Goal: Navigation & Orientation: Find specific page/section

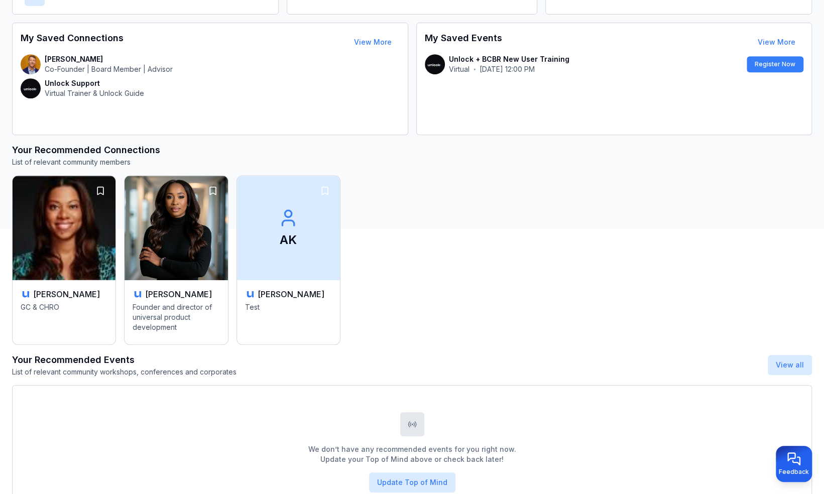
scroll to position [326, 0]
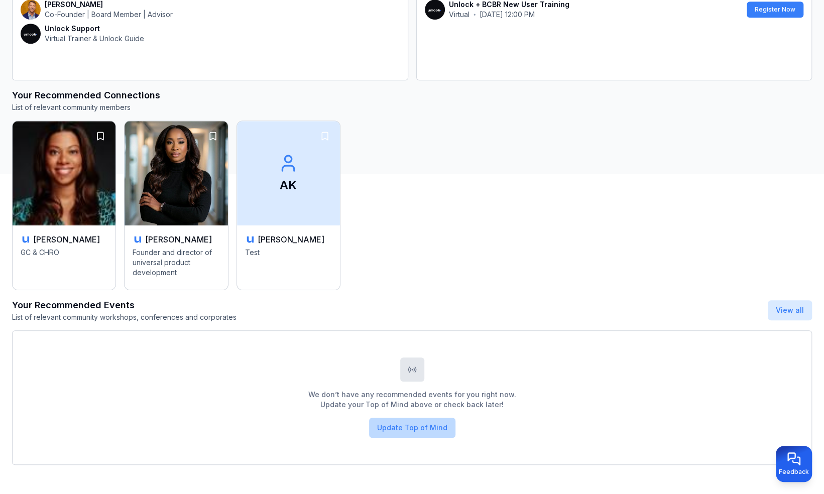
click at [428, 423] on button "Update Top of Mind" at bounding box center [412, 428] width 86 height 20
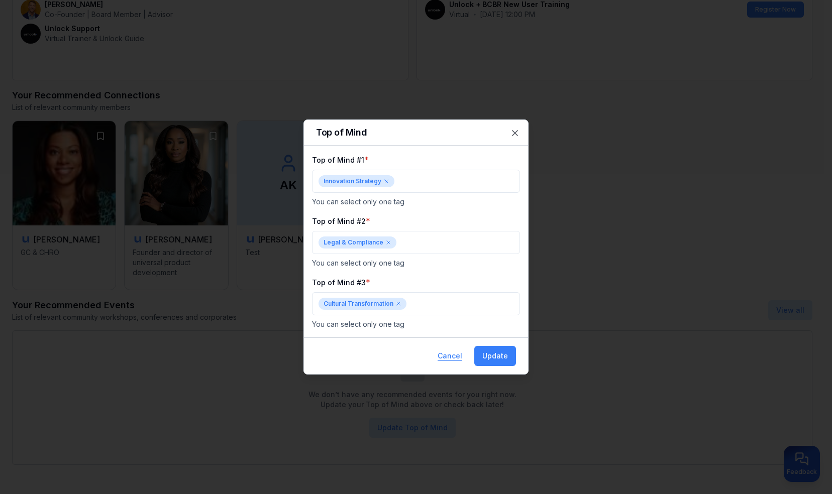
click at [449, 352] on button "Cancel" at bounding box center [449, 356] width 41 height 20
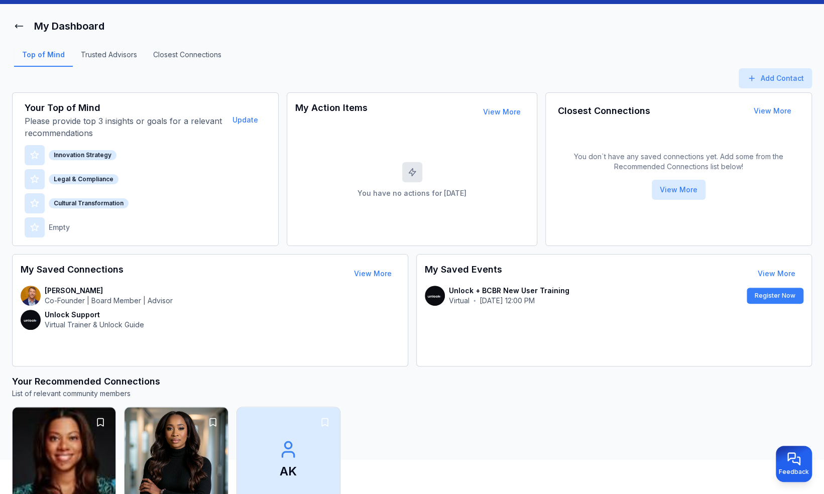
scroll to position [0, 0]
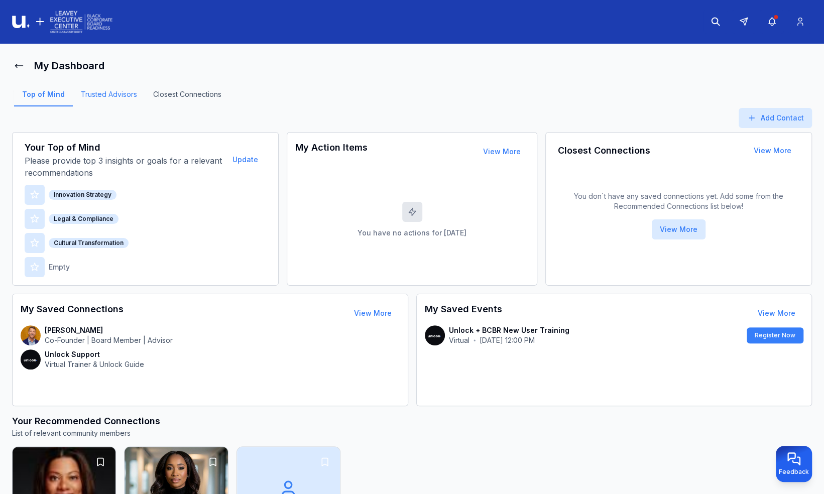
click at [112, 97] on link "Trusted Advisors" at bounding box center [109, 97] width 72 height 17
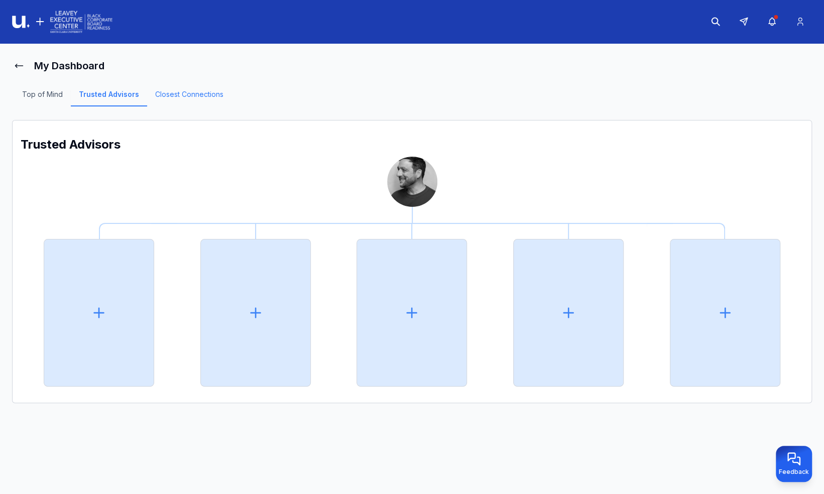
click at [190, 92] on link "Closest Connections" at bounding box center [189, 97] width 84 height 17
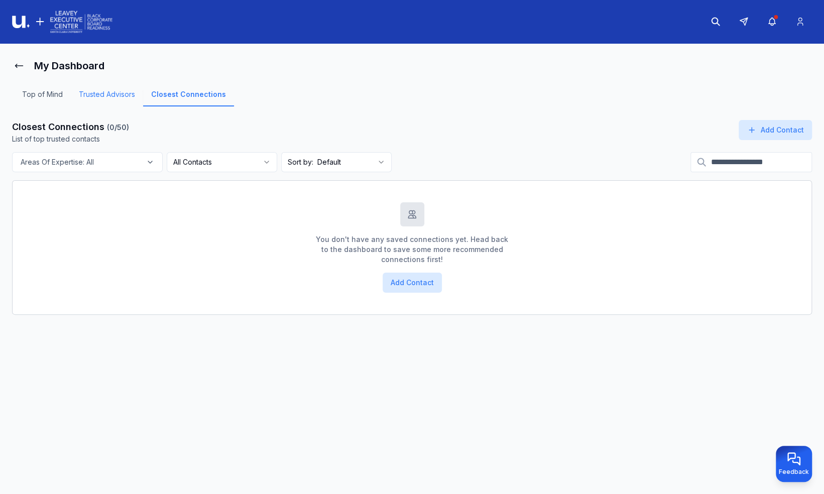
click at [125, 90] on link "Trusted Advisors" at bounding box center [107, 97] width 72 height 17
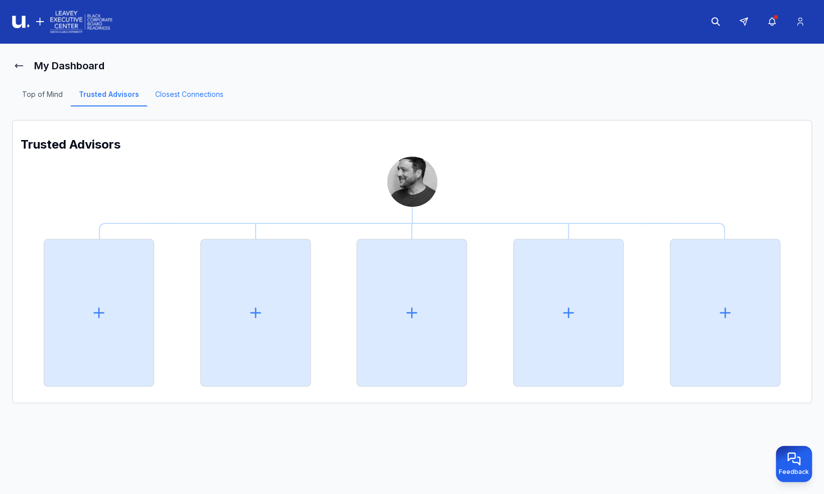
click at [182, 89] on link "Closest Connections" at bounding box center [189, 97] width 84 height 17
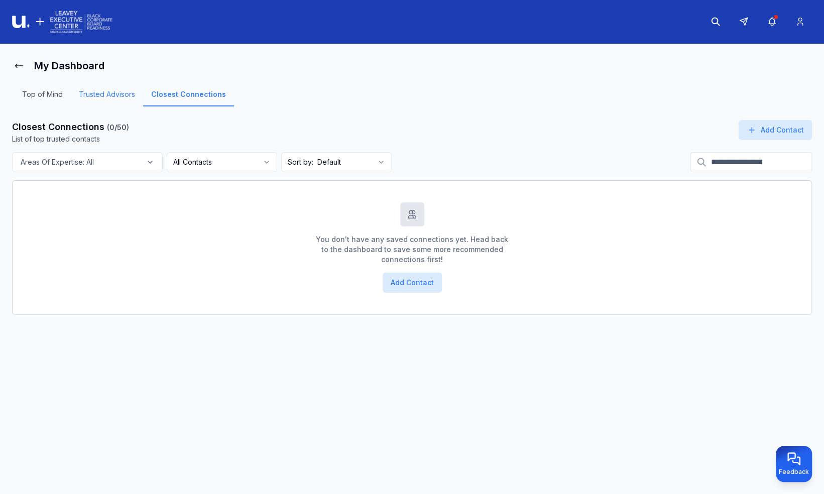
click at [118, 90] on link "Trusted Advisors" at bounding box center [107, 97] width 72 height 17
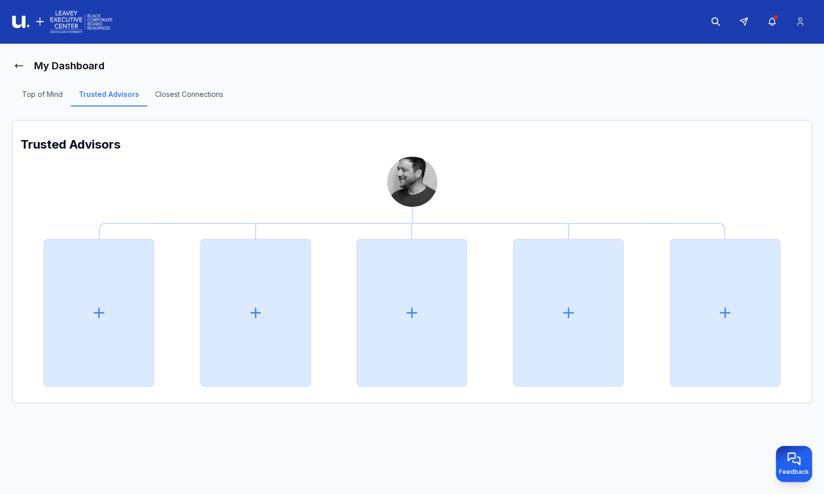
click at [48, 88] on div "Top of Mind Trusted Advisors Closest Connections" at bounding box center [123, 98] width 222 height 20
click at [48, 94] on link "Top of Mind" at bounding box center [42, 97] width 57 height 17
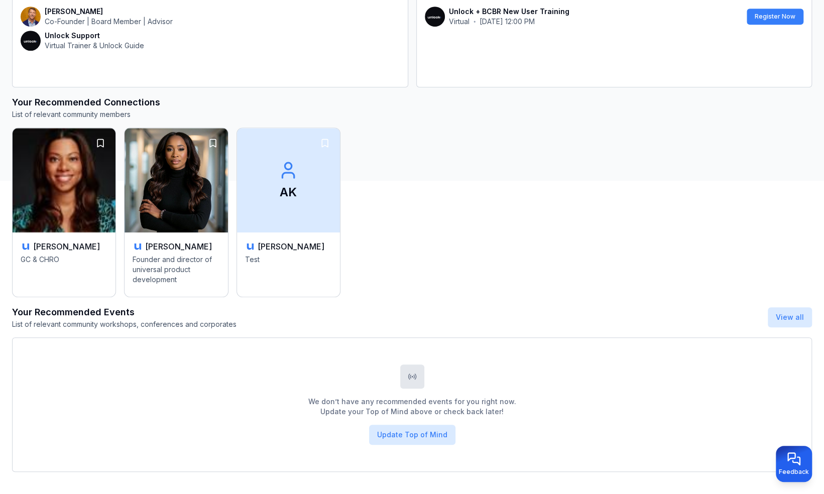
scroll to position [326, 0]
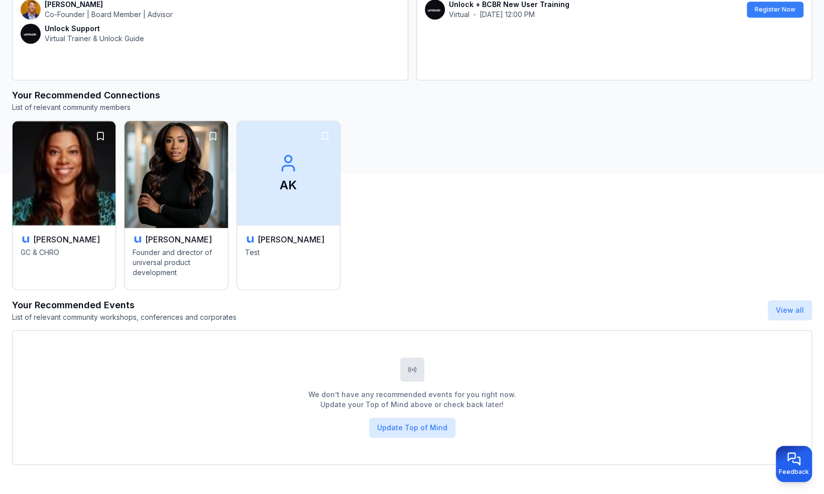
click at [187, 248] on p "Founder and director of universal product development" at bounding box center [176, 264] width 87 height 32
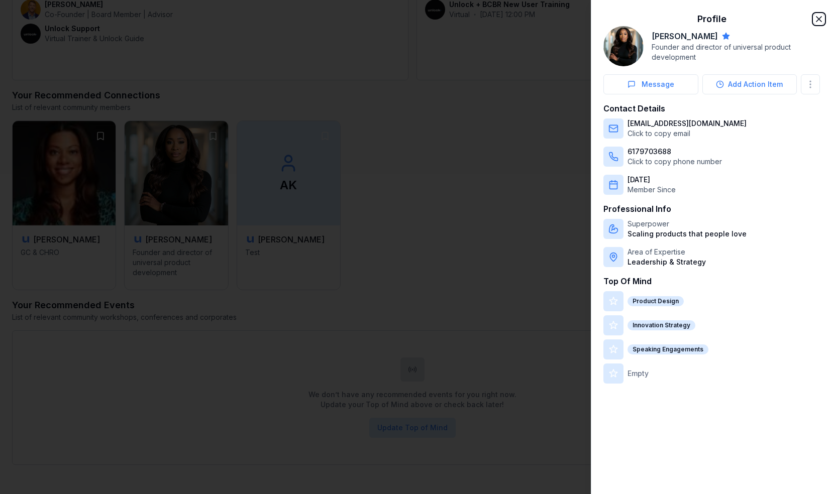
click at [819, 17] on icon "button" at bounding box center [819, 19] width 10 height 10
